Goal: Task Accomplishment & Management: Manage account settings

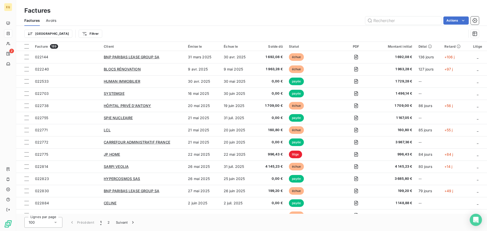
scroll to position [1055, 0]
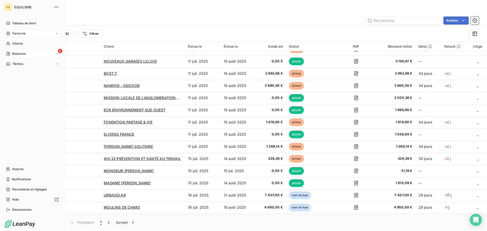
click at [30, 51] on div "2 Relances" at bounding box center [32, 54] width 57 height 8
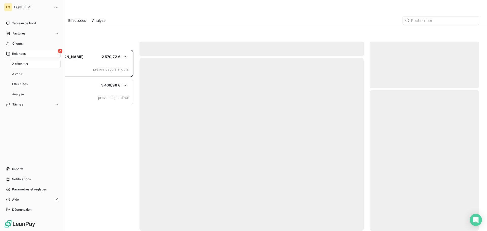
scroll to position [178, 105]
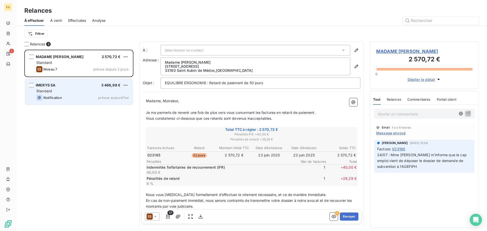
click at [83, 92] on div "Standard" at bounding box center [82, 91] width 92 height 5
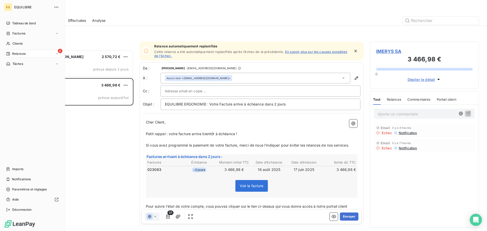
click at [22, 53] on span "Relances" at bounding box center [18, 53] width 13 height 5
click at [20, 83] on span "Effectuées" at bounding box center [20, 84] width 16 height 5
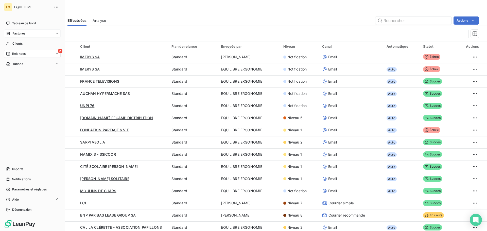
click at [25, 32] on span "Factures" at bounding box center [18, 33] width 13 height 5
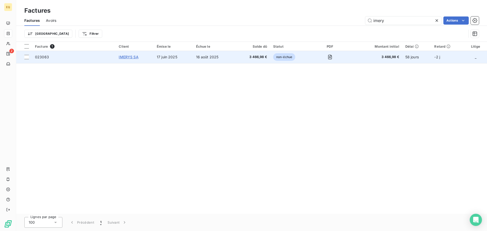
type input "imery"
click at [130, 57] on span "IMERYS SA" at bounding box center [129, 57] width 20 height 4
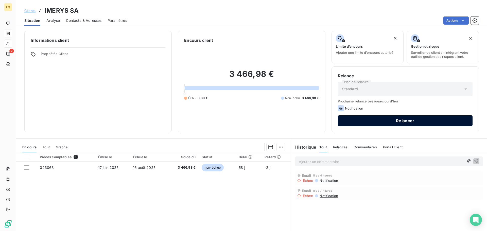
click at [366, 122] on button "Relancer" at bounding box center [405, 120] width 135 height 11
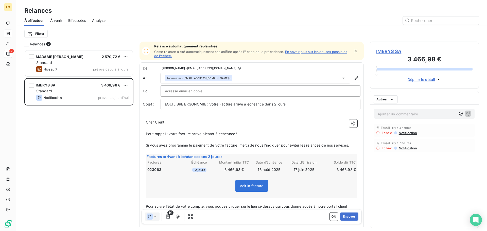
scroll to position [178, 105]
click at [342, 78] on icon at bounding box center [343, 78] width 3 height 1
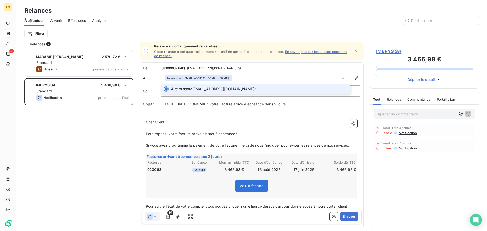
click at [207, 88] on span "Aucun nom <[EMAIL_ADDRESS][DOMAIN_NAME]>" at bounding box center [259, 89] width 177 height 5
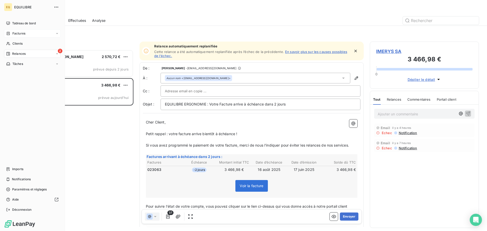
click at [19, 54] on span "Relances" at bounding box center [18, 53] width 13 height 5
click at [22, 84] on span "Effectuées" at bounding box center [20, 84] width 16 height 5
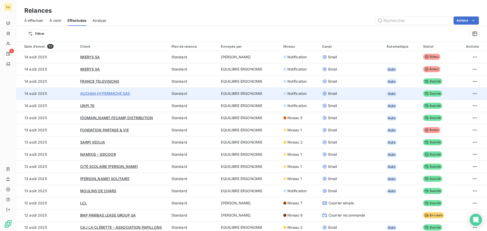
click at [106, 93] on span "AUCHAN HYPERMACHE SAS" at bounding box center [105, 93] width 50 height 4
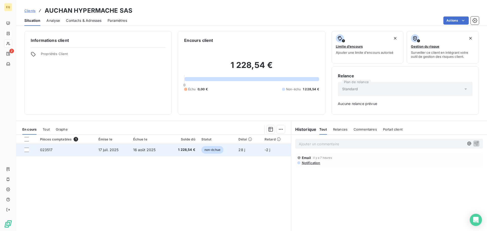
click at [127, 149] on td "17 juil. 2025" at bounding box center [112, 150] width 35 height 12
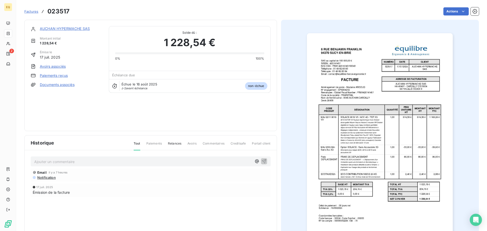
click at [49, 177] on span "Notification" at bounding box center [46, 178] width 19 height 4
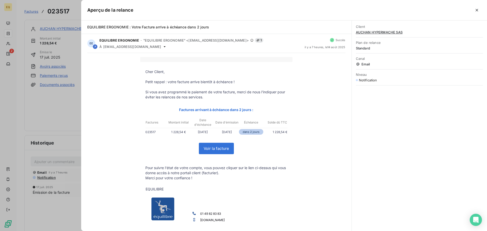
drag, startPoint x: 5, startPoint y: 91, endPoint x: 7, endPoint y: 77, distance: 14.9
click at [6, 91] on div at bounding box center [243, 115] width 487 height 231
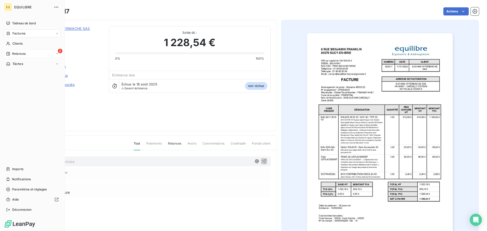
click at [17, 54] on span "Relances" at bounding box center [18, 53] width 13 height 5
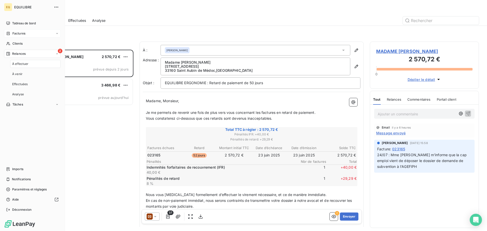
scroll to position [178, 105]
click at [24, 84] on span "Effectuées" at bounding box center [20, 84] width 16 height 5
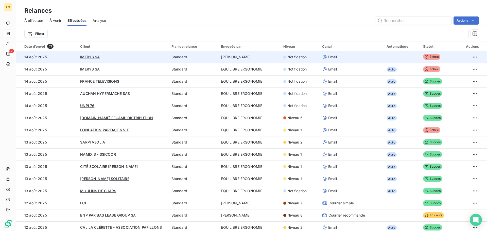
click at [233, 56] on td "[PERSON_NAME]" at bounding box center [249, 57] width 62 height 12
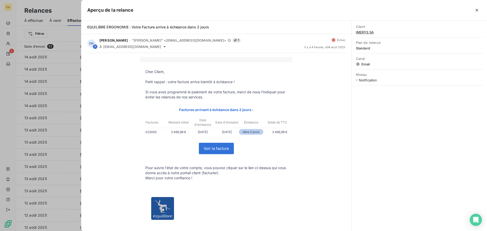
click at [5, 74] on div at bounding box center [243, 115] width 487 height 231
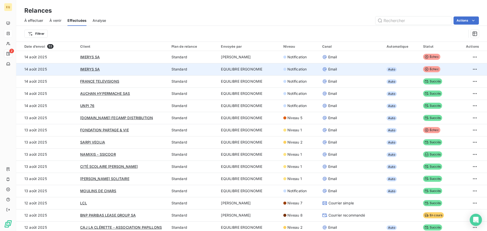
drag, startPoint x: 249, startPoint y: 70, endPoint x: 246, endPoint y: 70, distance: 3.3
click at [246, 70] on td "EQUILIBRE ERGONOMIE" at bounding box center [249, 69] width 62 height 12
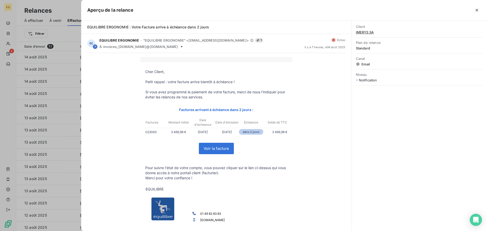
click at [9, 75] on div at bounding box center [243, 115] width 487 height 231
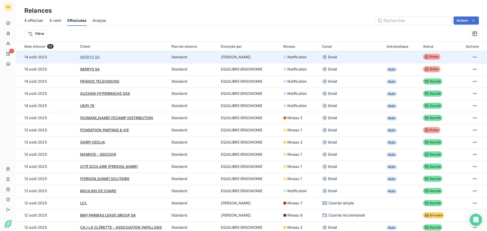
click at [84, 55] on span "IMERYS SA" at bounding box center [90, 57] width 20 height 4
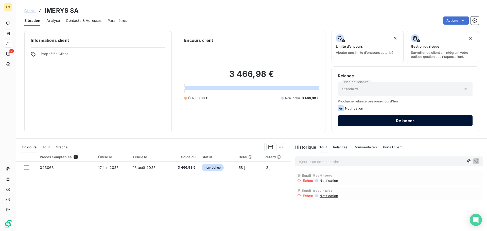
click at [364, 119] on button "Relancer" at bounding box center [405, 120] width 135 height 11
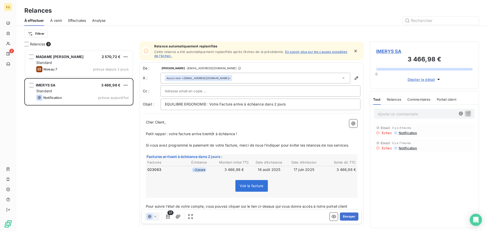
scroll to position [178, 105]
click at [344, 216] on button "Envoyer" at bounding box center [349, 217] width 19 height 8
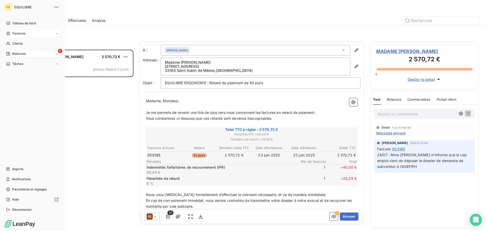
click at [21, 54] on span "Relances" at bounding box center [18, 53] width 13 height 5
click at [23, 83] on span "Effectuées" at bounding box center [20, 84] width 16 height 5
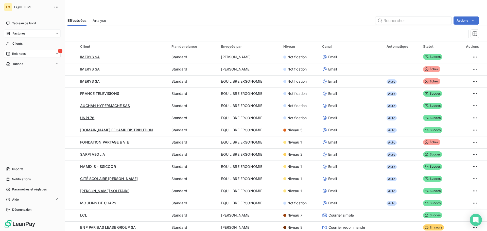
click at [27, 54] on div "1 Relances" at bounding box center [32, 54] width 57 height 8
click at [14, 52] on span "Relances" at bounding box center [18, 53] width 13 height 5
click at [26, 62] on span "À effectuer" at bounding box center [20, 64] width 16 height 5
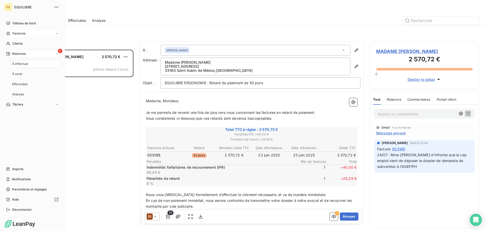
scroll to position [178, 105]
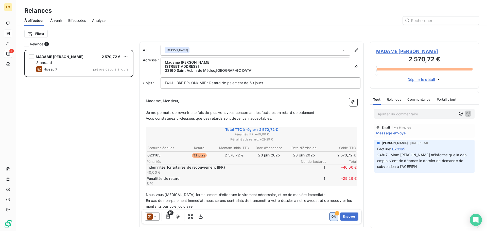
click at [332, 213] on button "button" at bounding box center [334, 217] width 8 height 8
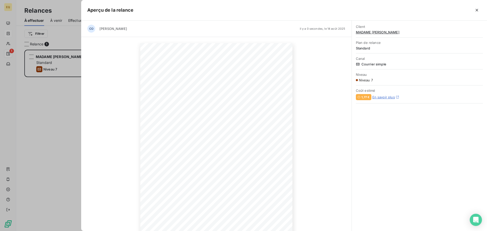
click at [47, 87] on div at bounding box center [243, 115] width 487 height 231
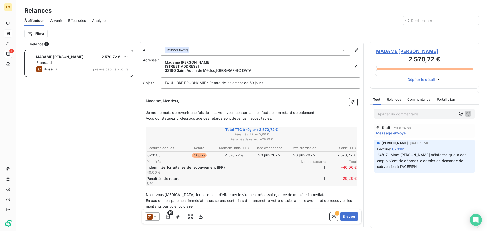
click at [393, 98] on span "Relances" at bounding box center [394, 99] width 14 height 4
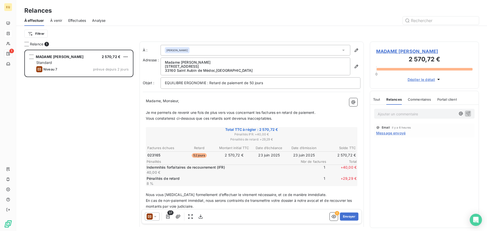
click at [385, 132] on span "Message envoyé" at bounding box center [390, 132] width 29 height 5
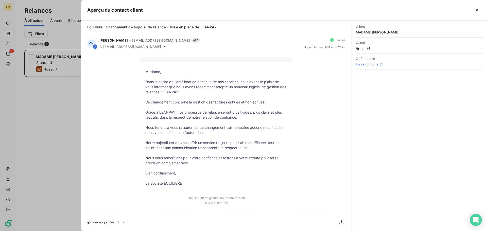
click at [38, 91] on div at bounding box center [243, 115] width 487 height 231
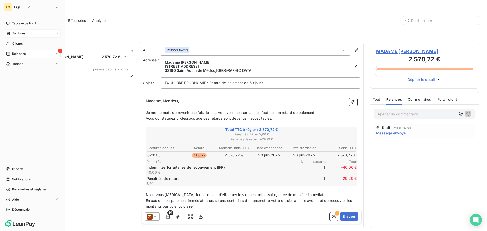
click at [23, 53] on span "Relances" at bounding box center [18, 53] width 13 height 5
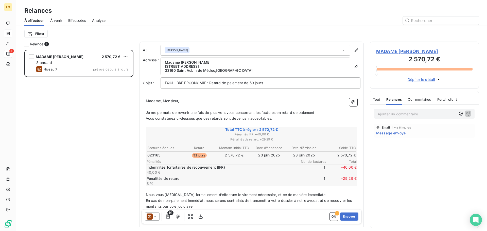
click at [376, 98] on span "Tout" at bounding box center [376, 99] width 7 height 4
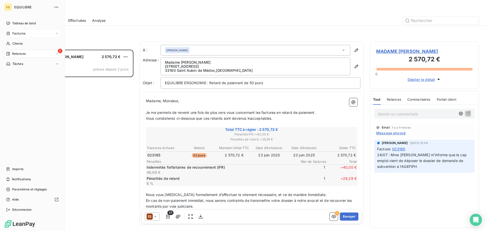
click at [20, 51] on div "1 Relances" at bounding box center [32, 54] width 57 height 8
click at [19, 93] on span "Analyse" at bounding box center [18, 94] width 12 height 5
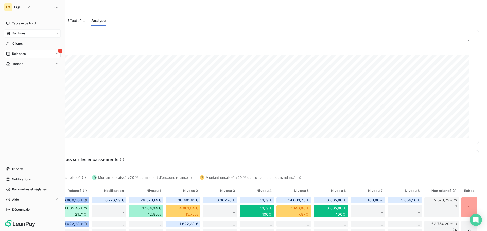
click at [18, 32] on span "Factures" at bounding box center [18, 33] width 13 height 5
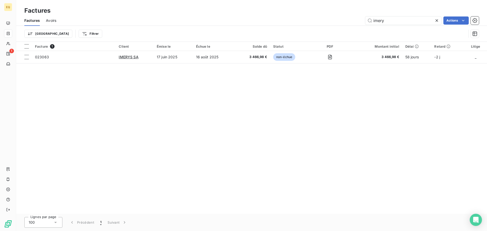
drag, startPoint x: 391, startPoint y: 22, endPoint x: 356, endPoint y: 18, distance: 34.7
click at [356, 18] on div "imery Actions" at bounding box center [270, 20] width 417 height 8
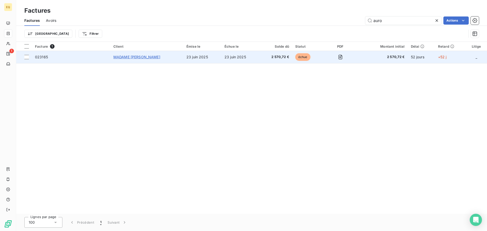
type input "auro"
click at [143, 55] on span "MADAME [PERSON_NAME]" at bounding box center [136, 57] width 47 height 4
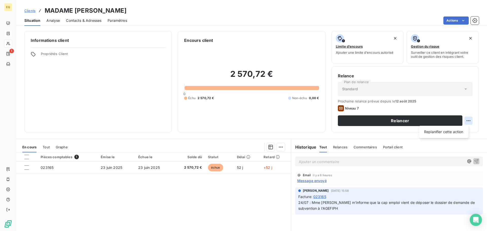
click at [465, 120] on html "EQ 1 Clients MADAME [PERSON_NAME] Situation Analyse Contacts & Adresses Paramèt…" at bounding box center [243, 115] width 487 height 231
click at [440, 131] on div "Replanifier cette action" at bounding box center [443, 132] width 45 height 8
select select "7"
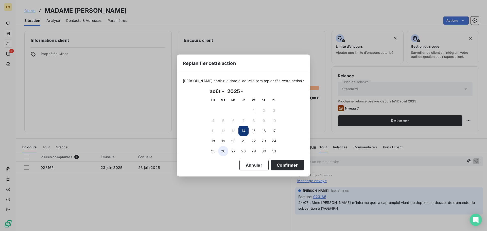
click at [223, 148] on button "26" at bounding box center [223, 151] width 10 height 10
click at [281, 165] on button "Confirmer" at bounding box center [287, 165] width 33 height 11
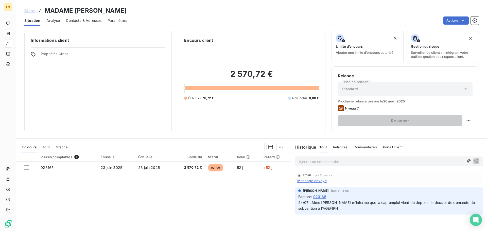
click at [306, 163] on p "Ajouter un commentaire ﻿" at bounding box center [381, 162] width 165 height 6
click at [474, 161] on icon "button" at bounding box center [476, 161] width 4 height 4
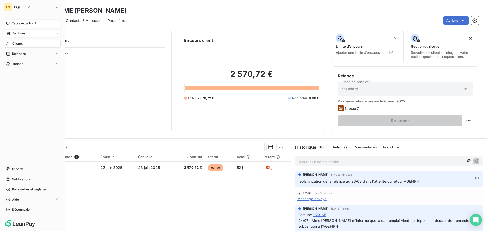
click at [24, 22] on span "Tableau de bord" at bounding box center [24, 23] width 24 height 5
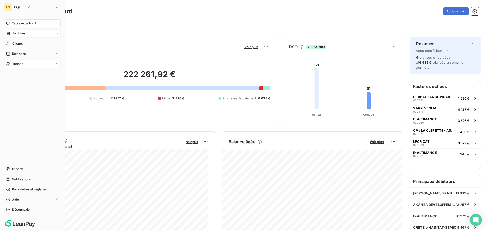
click at [25, 64] on div "Tâches" at bounding box center [32, 64] width 57 height 8
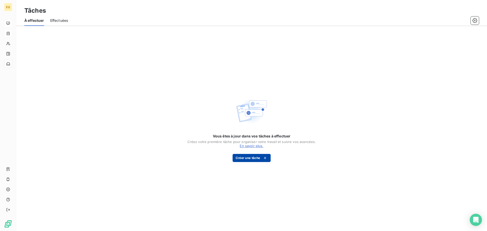
click at [245, 157] on button "Créer une tâche" at bounding box center [252, 158] width 38 height 8
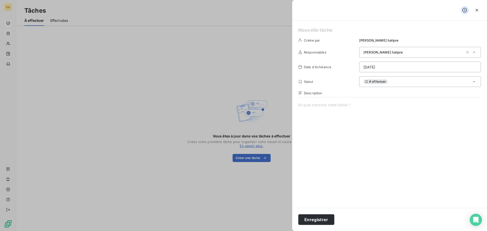
click at [405, 68] on html "EQ Tâches À effectuer Effectuées Vous êtes à jour dans vos tâches à effectuer C…" at bounding box center [243, 115] width 487 height 231
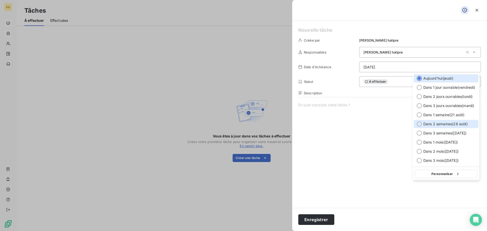
click at [440, 123] on span "Dans 2 semaines ( 28 août )" at bounding box center [445, 124] width 45 height 5
type input "[DATE]"
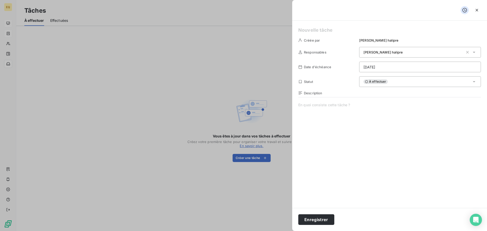
click at [413, 82] on div "À effectuer" at bounding box center [420, 81] width 122 height 11
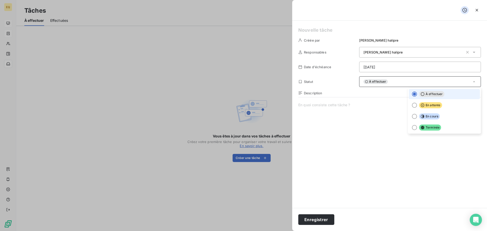
click at [431, 93] on span "À effectuer" at bounding box center [431, 94] width 25 height 6
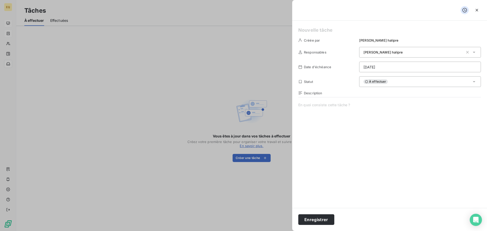
click at [315, 105] on span at bounding box center [389, 150] width 183 height 97
click at [479, 10] on icon "button" at bounding box center [476, 10] width 5 height 5
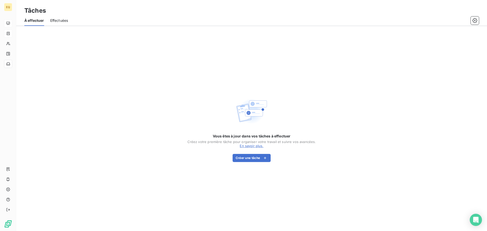
click at [54, 20] on span "Effectuées" at bounding box center [59, 20] width 18 height 5
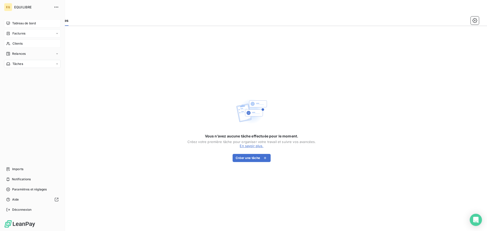
click at [20, 43] on span "Clients" at bounding box center [17, 43] width 10 height 5
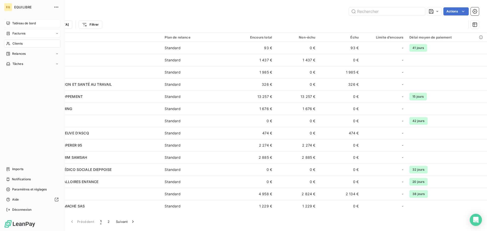
click at [16, 31] on span "Factures" at bounding box center [18, 33] width 13 height 5
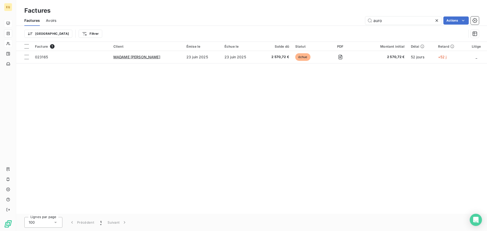
click at [436, 17] on div at bounding box center [437, 20] width 7 height 8
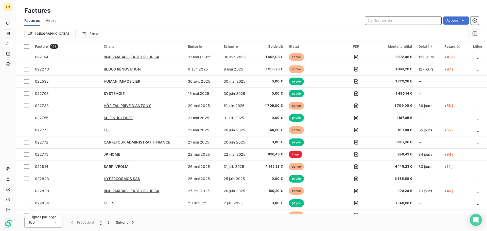
click at [387, 20] on input "text" at bounding box center [403, 20] width 76 height 8
type input "023309"
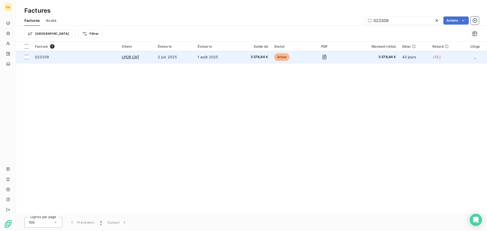
click at [167, 56] on td "2 juil. 2025" at bounding box center [175, 57] width 40 height 12
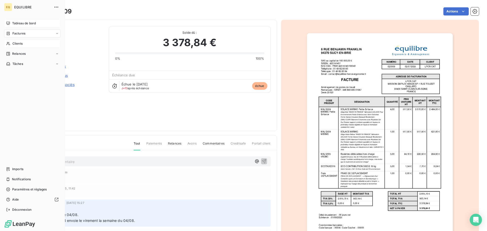
click at [26, 32] on div "Factures" at bounding box center [32, 33] width 57 height 8
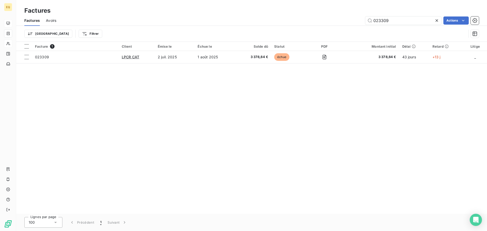
drag, startPoint x: 394, startPoint y: 21, endPoint x: 346, endPoint y: 18, distance: 48.3
click at [346, 18] on div "023309 Actions" at bounding box center [270, 20] width 417 height 8
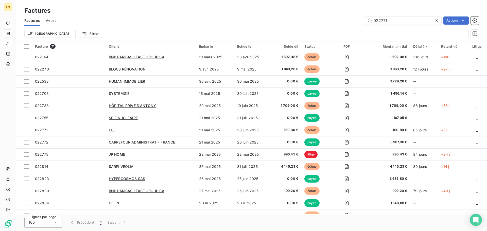
type input "022771"
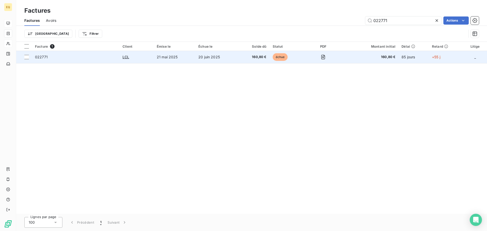
click at [188, 57] on td "21 mai 2025" at bounding box center [175, 57] width 42 height 12
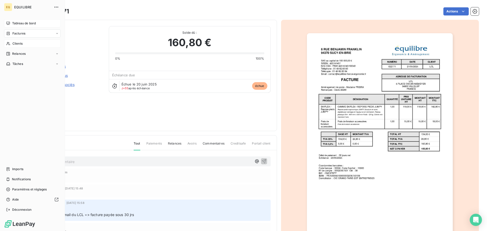
click at [24, 33] on span "Factures" at bounding box center [18, 33] width 13 height 5
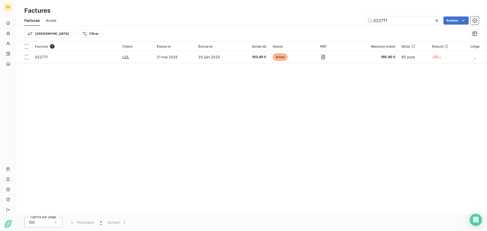
drag, startPoint x: 389, startPoint y: 22, endPoint x: 364, endPoint y: 19, distance: 25.8
click at [364, 19] on div "022771 Actions" at bounding box center [270, 20] width 417 height 8
type input "023409"
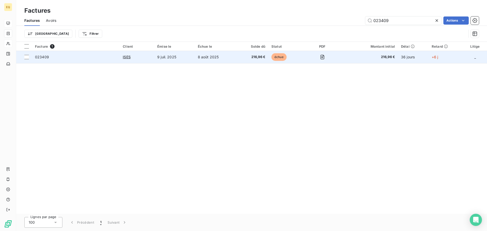
click at [201, 56] on td "8 août 2025" at bounding box center [216, 57] width 42 height 12
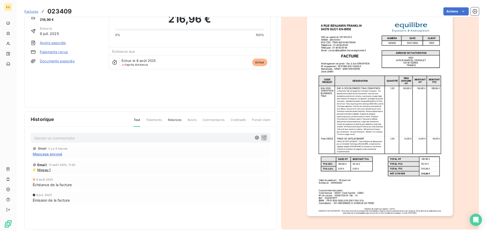
scroll to position [26, 0]
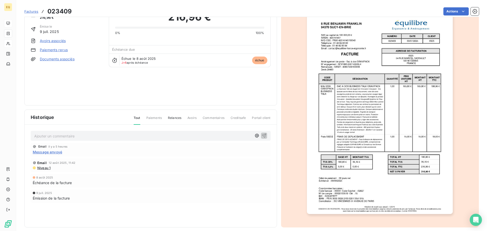
click at [49, 152] on span "Message envoyé" at bounding box center [47, 151] width 29 height 5
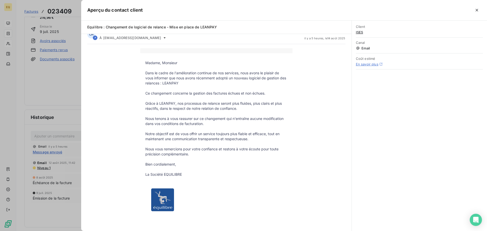
scroll to position [0, 0]
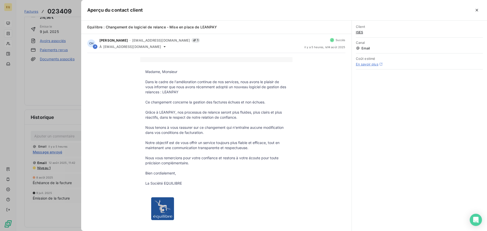
click at [62, 83] on div at bounding box center [243, 115] width 487 height 231
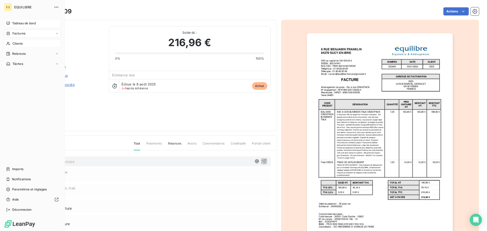
click at [25, 32] on div "Factures" at bounding box center [32, 33] width 57 height 8
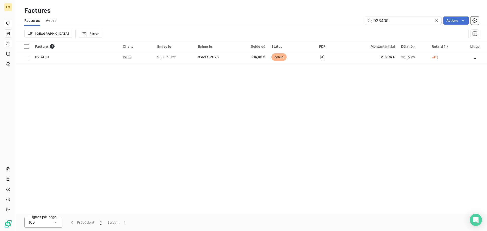
drag, startPoint x: 406, startPoint y: 22, endPoint x: 351, endPoint y: 19, distance: 55.4
click at [351, 19] on div "023409 Actions" at bounding box center [270, 20] width 417 height 8
type input "023398"
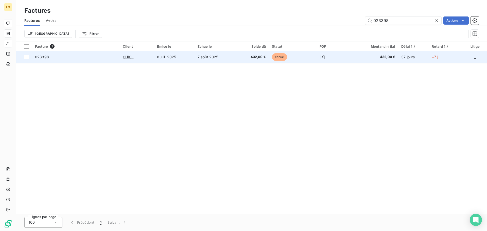
click at [167, 57] on td "8 juil. 2025" at bounding box center [174, 57] width 40 height 12
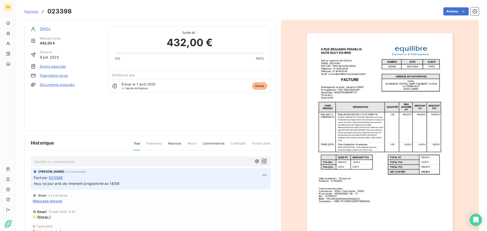
scroll to position [4, 0]
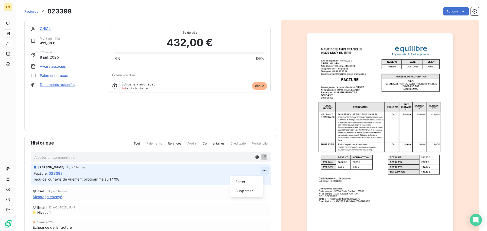
click at [257, 169] on html "EQ Factures 023398 Actions GHICL Montant initial 432,00 € Émise le [DATE] Avoir…" at bounding box center [243, 115] width 487 height 231
click at [238, 182] on div "Editer" at bounding box center [246, 182] width 28 height 8
click at [114, 179] on span "reçu ce jour avis de virement programmé au 14/08" at bounding box center [77, 179] width 86 height 4
click at [262, 177] on icon "button" at bounding box center [264, 179] width 5 height 5
click at [258, 170] on html "EQ Factures 023398 Actions GHICL Montant initial 432,00 € Émise le [DATE] Avoir…" at bounding box center [243, 115] width 487 height 231
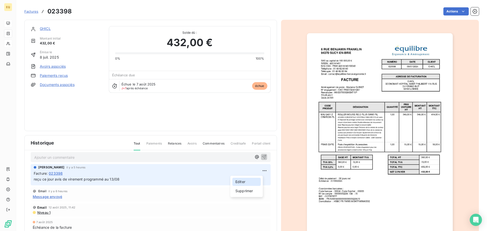
click at [243, 181] on div "Editer" at bounding box center [246, 182] width 28 height 8
click at [114, 178] on span "reçu ce jour avis de virement programmé au 13/08" at bounding box center [77, 179] width 86 height 4
click at [262, 178] on icon "button" at bounding box center [264, 179] width 5 height 5
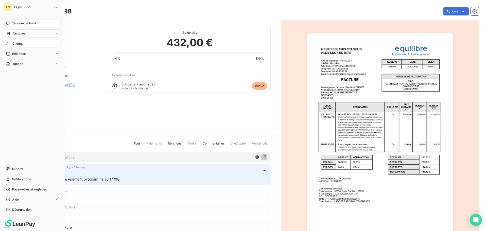
click at [14, 33] on span "Factures" at bounding box center [18, 33] width 13 height 5
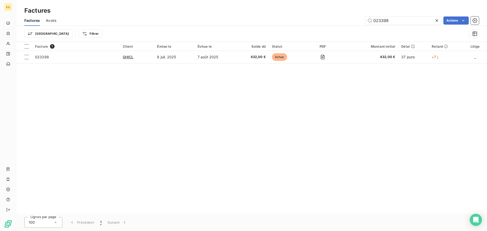
drag, startPoint x: 377, startPoint y: 21, endPoint x: 364, endPoint y: 22, distance: 13.5
click at [364, 21] on div "023398 Actions" at bounding box center [270, 20] width 417 height 8
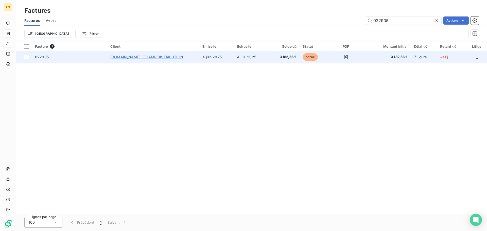
type input "022905"
click at [160, 57] on span "[DOMAIN_NAME] FECAMP DISTRIBUTION" at bounding box center [146, 57] width 73 height 4
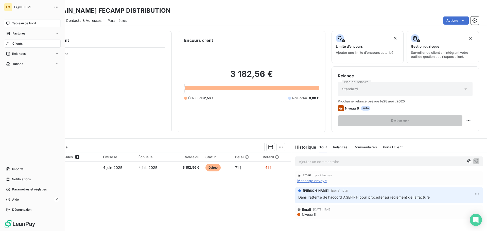
click at [14, 33] on span "Factures" at bounding box center [18, 33] width 13 height 5
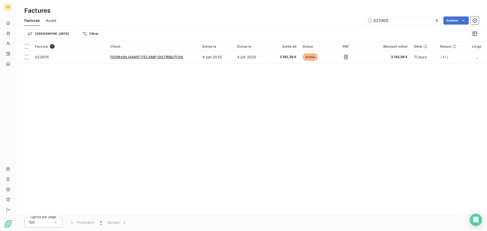
drag, startPoint x: 390, startPoint y: 21, endPoint x: 363, endPoint y: 17, distance: 27.3
click at [363, 17] on div "022905 Actions" at bounding box center [270, 20] width 417 height 8
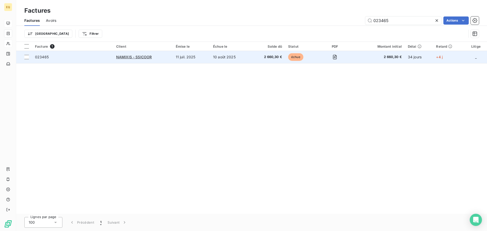
type input "023465"
click at [206, 56] on td "11 juil. 2025" at bounding box center [191, 57] width 37 height 12
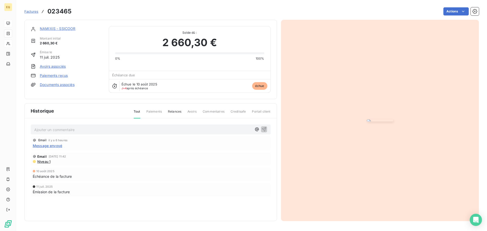
click at [61, 84] on link "Documents associés" at bounding box center [57, 84] width 35 height 5
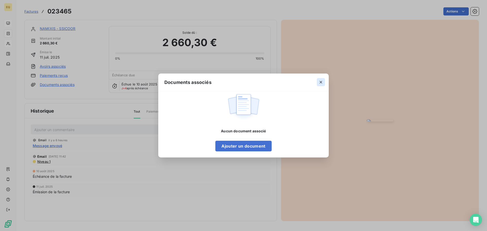
click at [321, 82] on icon "button" at bounding box center [321, 82] width 3 height 3
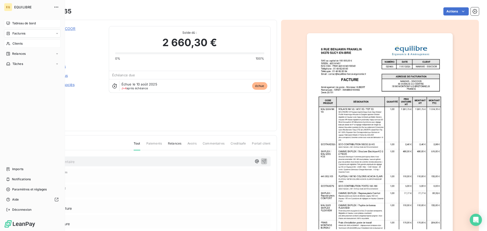
click at [21, 32] on span "Factures" at bounding box center [18, 33] width 13 height 5
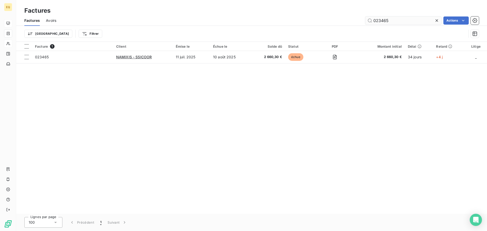
drag, startPoint x: 392, startPoint y: 20, endPoint x: 371, endPoint y: 22, distance: 21.7
click at [371, 22] on input "023465" at bounding box center [403, 20] width 76 height 8
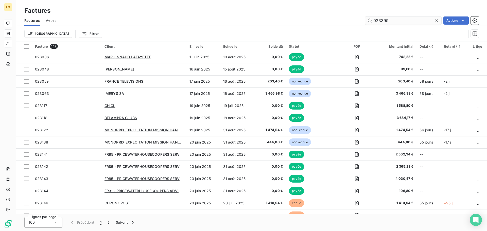
type input "023399"
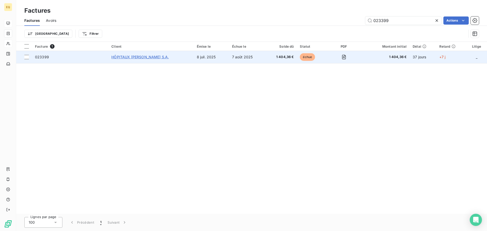
click at [129, 56] on span "HÔPITAUX [PERSON_NAME] S.A." at bounding box center [139, 57] width 57 height 4
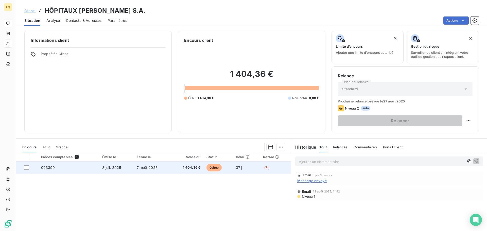
click at [139, 168] on span "7 août 2025" at bounding box center [147, 167] width 21 height 4
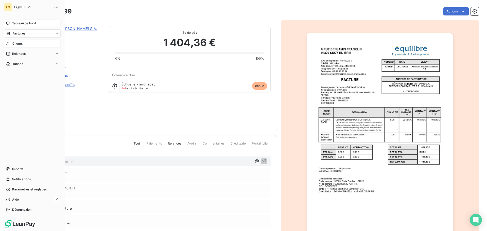
click at [28, 32] on div "Factures" at bounding box center [32, 33] width 57 height 8
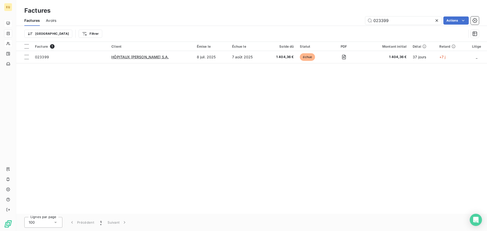
drag, startPoint x: 393, startPoint y: 22, endPoint x: 364, endPoint y: 19, distance: 29.8
click at [364, 19] on div "023399 Actions" at bounding box center [270, 20] width 417 height 8
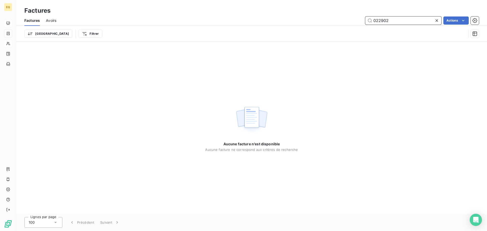
drag, startPoint x: 398, startPoint y: 20, endPoint x: 358, endPoint y: 16, distance: 40.2
click at [358, 16] on div "022902 Actions" at bounding box center [270, 20] width 417 height 8
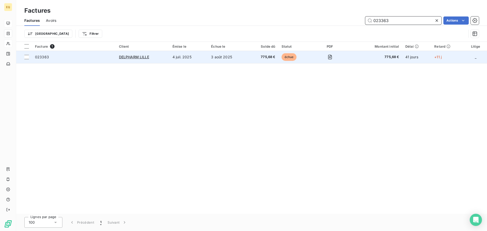
type input "023363"
click at [202, 57] on td "4 juil. 2025" at bounding box center [188, 57] width 39 height 12
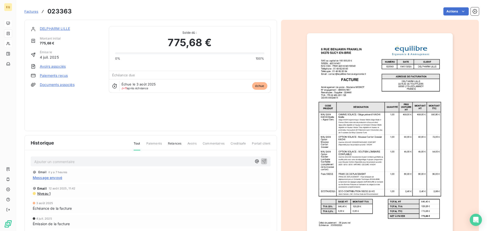
click at [47, 194] on span "Niveau 1" at bounding box center [44, 194] width 14 height 4
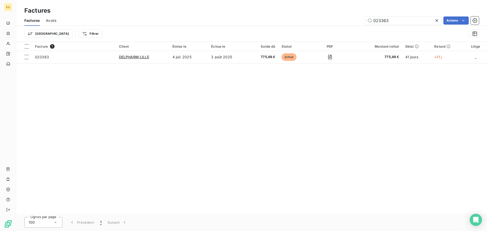
drag, startPoint x: 375, startPoint y: 21, endPoint x: 363, endPoint y: 21, distance: 12.4
click at [365, 20] on div "023363 Actions" at bounding box center [270, 20] width 417 height 8
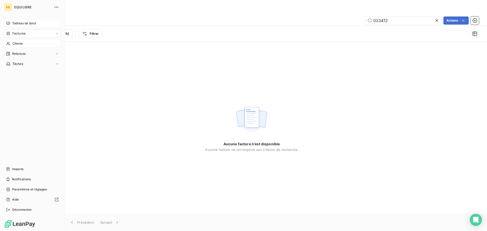
click at [16, 33] on span "Factures" at bounding box center [18, 33] width 13 height 5
click at [23, 43] on span "Factures" at bounding box center [18, 43] width 13 height 5
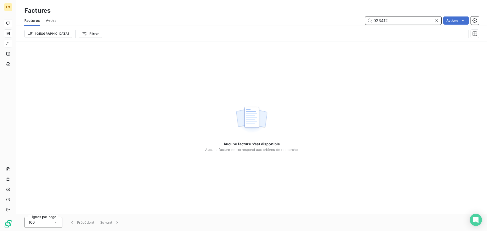
drag, startPoint x: 397, startPoint y: 22, endPoint x: 367, endPoint y: 21, distance: 29.2
click at [367, 21] on input "023412" at bounding box center [403, 20] width 76 height 8
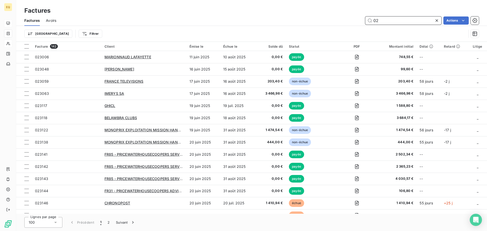
type input "0"
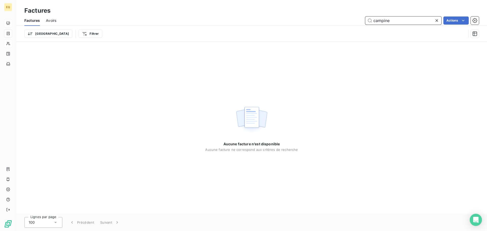
drag, startPoint x: 395, startPoint y: 20, endPoint x: 364, endPoint y: 19, distance: 31.0
click at [365, 19] on input "campine" at bounding box center [403, 20] width 76 height 8
type input "023412"
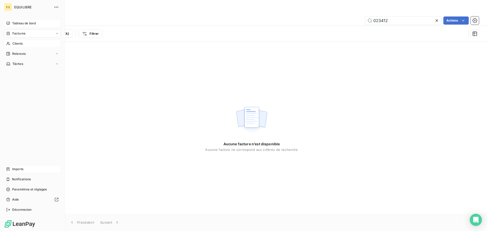
click at [23, 168] on span "Imports" at bounding box center [17, 169] width 11 height 5
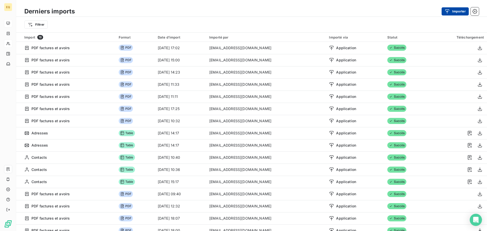
click at [452, 10] on div "button" at bounding box center [449, 11] width 8 height 5
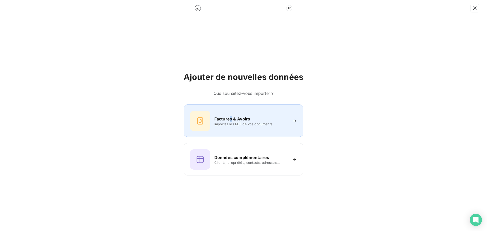
click at [231, 118] on h6 "Factures & Avoirs" at bounding box center [232, 119] width 36 height 6
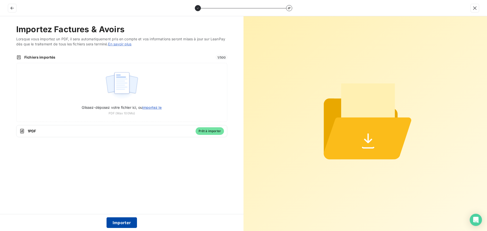
click at [124, 223] on button "Importer" at bounding box center [122, 222] width 31 height 11
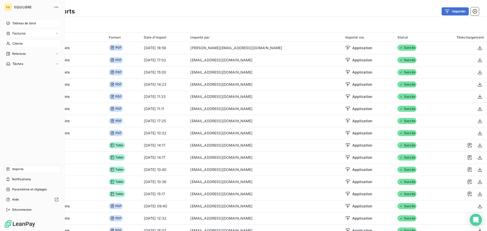
click at [18, 31] on div "Factures" at bounding box center [32, 33] width 57 height 8
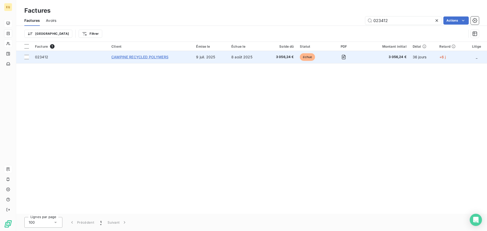
click at [152, 56] on span "CAMPINE RECYCLED POLYMERS" at bounding box center [139, 57] width 57 height 4
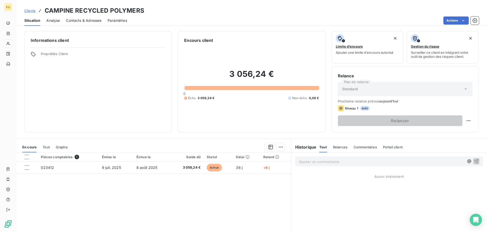
click at [75, 20] on span "Contacts & Adresses" at bounding box center [84, 20] width 36 height 5
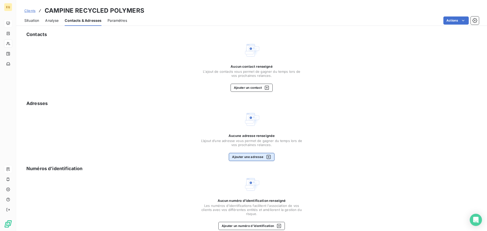
click at [255, 156] on button "Ajouter une adresse" at bounding box center [251, 157] width 45 height 8
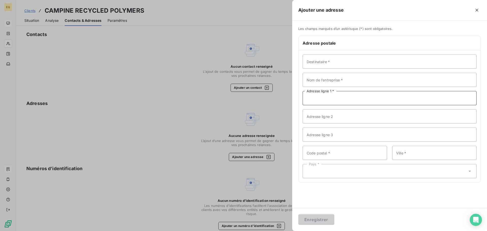
click at [314, 99] on input "Adresse ligne 1 *" at bounding box center [390, 98] width 174 height 14
type input "[STREET_ADDRESS]"
click at [328, 154] on input "Code postal *" at bounding box center [345, 153] width 84 height 14
type input "69400"
type input "Arnas"
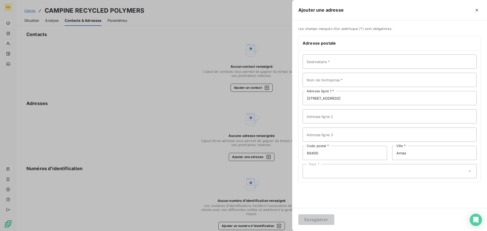
click at [337, 172] on div "Pays *" at bounding box center [390, 171] width 174 height 14
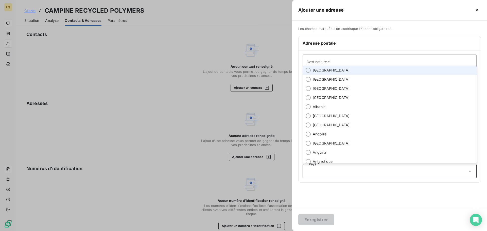
click at [325, 70] on li "[GEOGRAPHIC_DATA]" at bounding box center [390, 70] width 174 height 9
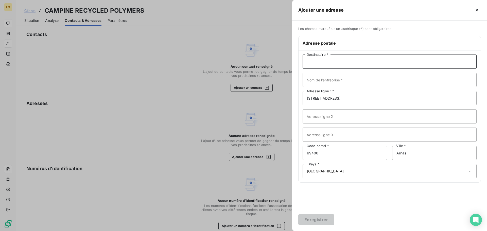
click at [319, 61] on input "Destinataire *" at bounding box center [390, 62] width 174 height 14
click at [314, 81] on input "Nom de l’entreprise *" at bounding box center [390, 80] width 174 height 14
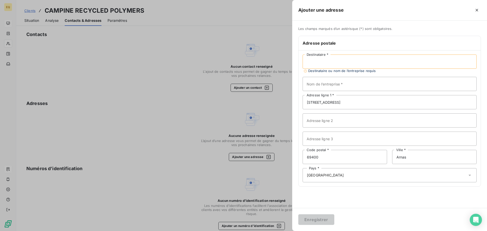
click at [328, 61] on input "Destinataire *" at bounding box center [390, 62] width 174 height 14
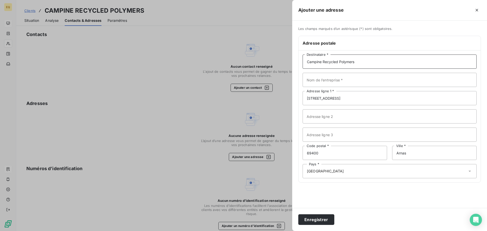
type input "Campine Recycled Polymers"
click at [324, 79] on input "Nom de l’entreprise *" at bounding box center [390, 80] width 174 height 14
click at [308, 220] on button "Enregistrer" at bounding box center [316, 219] width 36 height 11
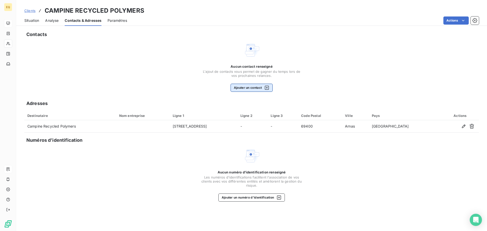
click at [246, 86] on button "Ajouter un contact" at bounding box center [252, 88] width 42 height 8
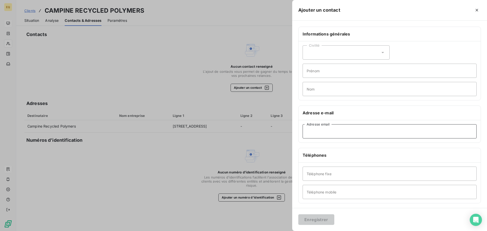
click at [317, 129] on input "Adresse email" at bounding box center [390, 131] width 174 height 14
type input "[EMAIL_ADDRESS][DOMAIN_NAME]"
click at [320, 219] on button "Enregistrer" at bounding box center [316, 219] width 36 height 11
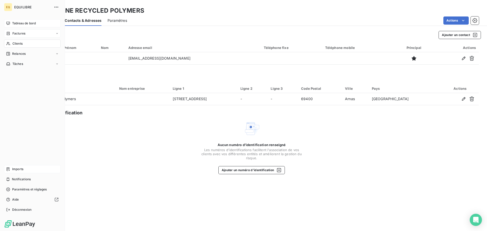
click at [22, 34] on span "Factures" at bounding box center [18, 33] width 13 height 5
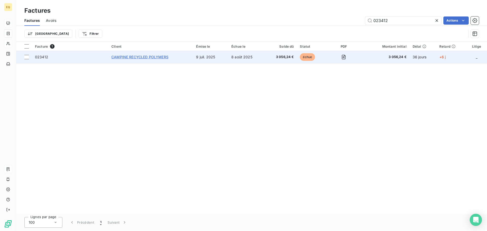
click at [161, 57] on span "CAMPINE RECYCLED POLYMERS" at bounding box center [139, 57] width 57 height 4
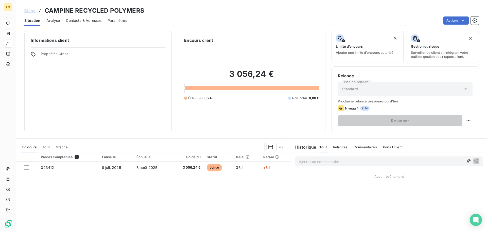
click at [335, 145] on span "Relances" at bounding box center [340, 147] width 14 height 4
click at [88, 20] on span "Contacts & Adresses" at bounding box center [84, 20] width 36 height 5
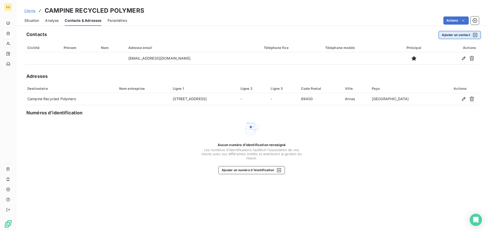
click at [447, 33] on button "Ajouter un contact" at bounding box center [460, 35] width 42 height 8
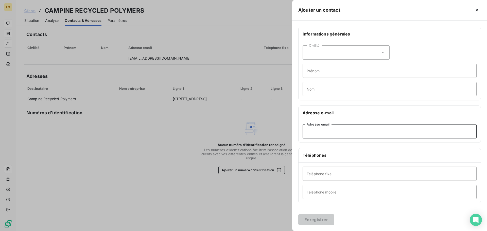
paste input "[EMAIL_ADDRESS][DOMAIN_NAME]"
type input "[EMAIL_ADDRESS][DOMAIN_NAME]"
drag, startPoint x: 361, startPoint y: 216, endPoint x: 337, endPoint y: 222, distance: 23.9
click at [360, 217] on div "Enregistrer" at bounding box center [389, 219] width 195 height 23
click at [314, 219] on button "Enregistrer" at bounding box center [316, 219] width 36 height 11
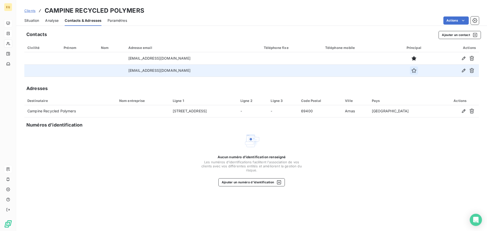
click at [411, 70] on icon "button" at bounding box center [413, 70] width 5 height 5
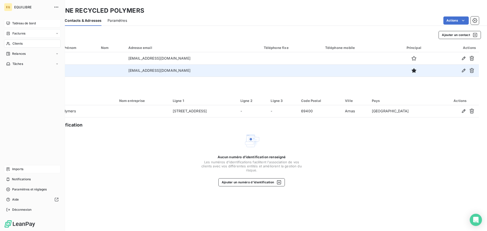
click at [30, 31] on div "Factures" at bounding box center [32, 33] width 57 height 8
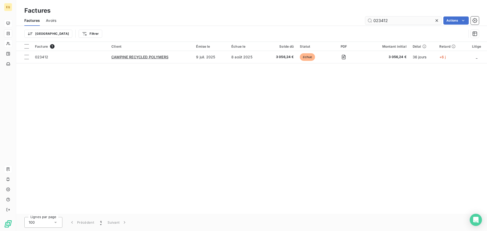
drag, startPoint x: 399, startPoint y: 22, endPoint x: 369, endPoint y: 21, distance: 29.2
click at [369, 21] on input "023412" at bounding box center [403, 20] width 76 height 8
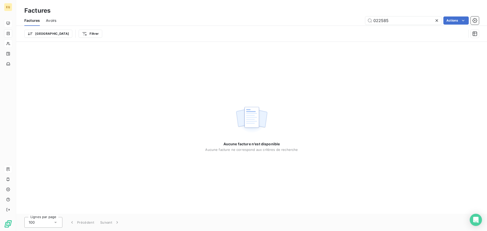
type input "022585"
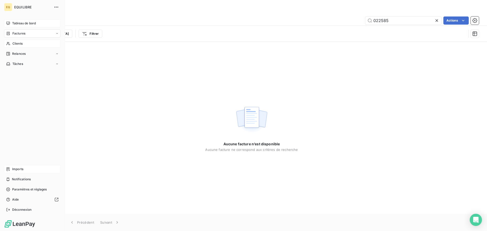
click at [15, 168] on span "Imports" at bounding box center [17, 169] width 11 height 5
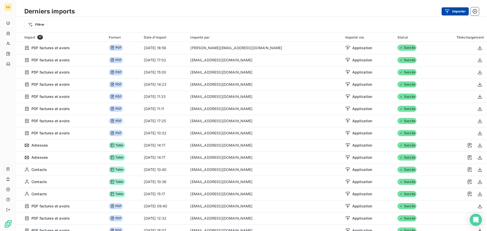
click at [452, 11] on div "button" at bounding box center [449, 11] width 8 height 5
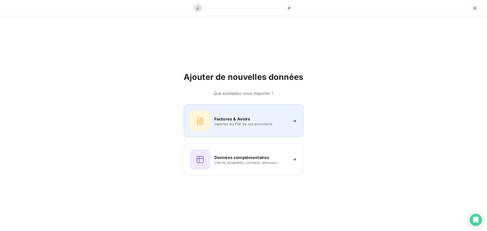
click at [233, 123] on span "Importez les PDF de vos documents" at bounding box center [251, 124] width 74 height 4
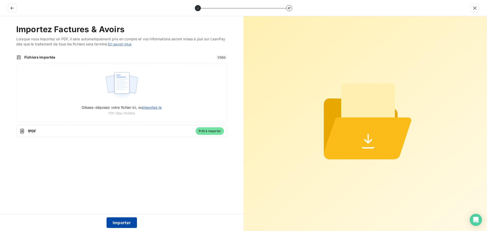
click at [118, 222] on button "Importer" at bounding box center [122, 222] width 31 height 11
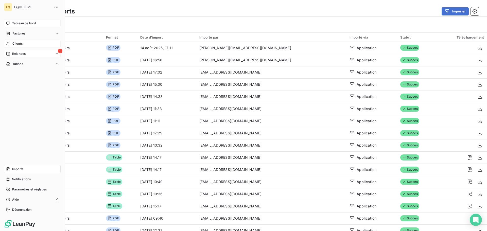
click at [25, 51] on div "1 Relances" at bounding box center [32, 54] width 57 height 8
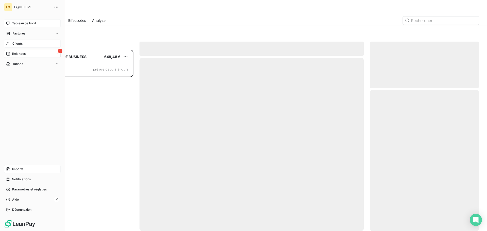
scroll to position [178, 105]
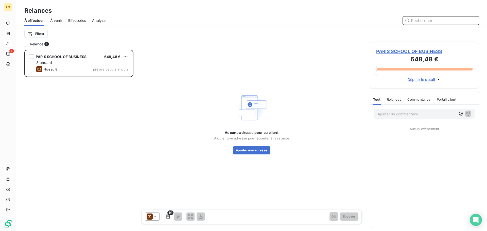
click at [419, 22] on input "text" at bounding box center [441, 20] width 76 height 8
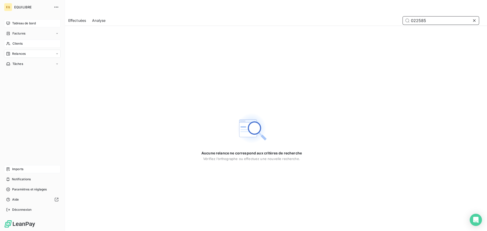
type input "022585"
click at [20, 32] on span "Factures" at bounding box center [18, 33] width 13 height 5
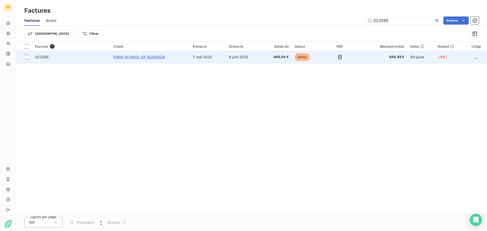
click at [158, 56] on span "PARIS SCHOOL OF BUSINESS" at bounding box center [138, 57] width 51 height 4
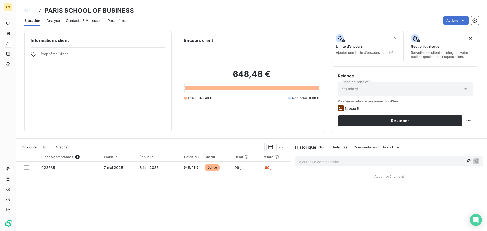
click at [86, 19] on span "Contacts & Adresses" at bounding box center [84, 20] width 36 height 5
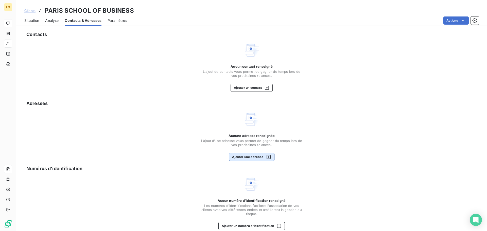
click at [248, 157] on button "Ajouter une adresse" at bounding box center [251, 157] width 45 height 8
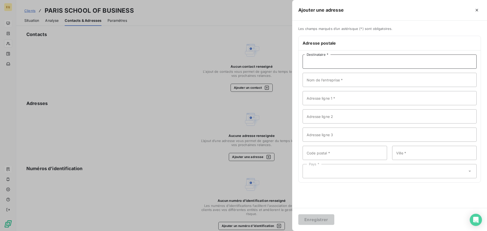
click at [333, 62] on input "Destinataire *" at bounding box center [390, 62] width 174 height 14
type input "Paris Scholl Of Business"
click at [328, 97] on input "Adresse ligne 1 *" at bounding box center [390, 98] width 174 height 14
type input "[STREET_ADDRESS]"
click at [323, 153] on input "Code postal *" at bounding box center [345, 153] width 84 height 14
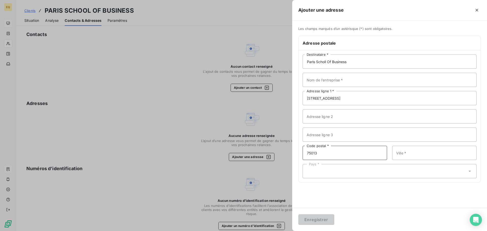
type input "75013"
type input "[GEOGRAPHIC_DATA]"
click at [336, 170] on div "Pays *" at bounding box center [390, 171] width 174 height 14
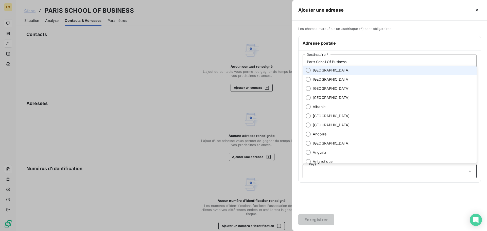
click at [320, 70] on span "[GEOGRAPHIC_DATA]" at bounding box center [331, 70] width 37 height 5
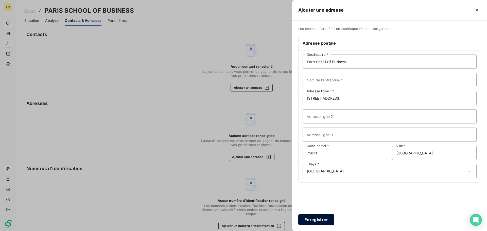
click at [319, 220] on button "Enregistrer" at bounding box center [316, 219] width 36 height 11
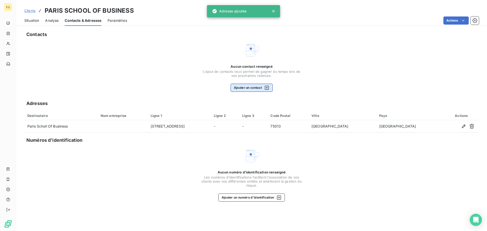
click at [244, 88] on button "Ajouter un contact" at bounding box center [252, 88] width 42 height 8
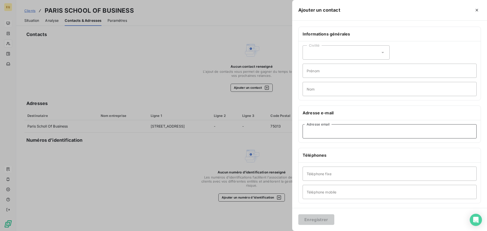
paste input "[EMAIL_ADDRESS][DOMAIN_NAME]"
type input "[EMAIL_ADDRESS][DOMAIN_NAME]"
click at [363, 112] on h6 "Adresse e-mail" at bounding box center [390, 113] width 174 height 6
click at [315, 220] on button "Enregistrer" at bounding box center [316, 219] width 36 height 11
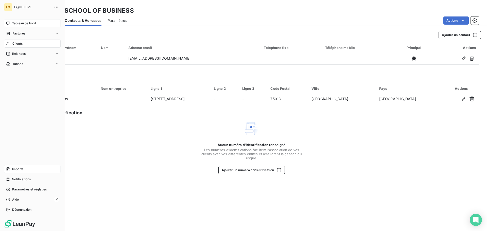
click at [16, 31] on span "Factures" at bounding box center [18, 33] width 13 height 5
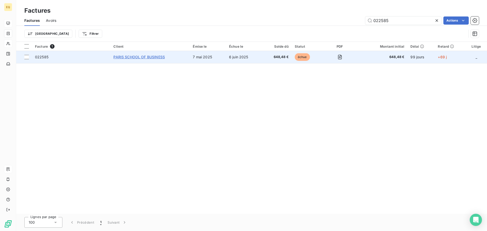
click at [129, 56] on span "PARIS SCHOOL OF BUSINESS" at bounding box center [138, 57] width 51 height 4
